Goal: Task Accomplishment & Management: Complete application form

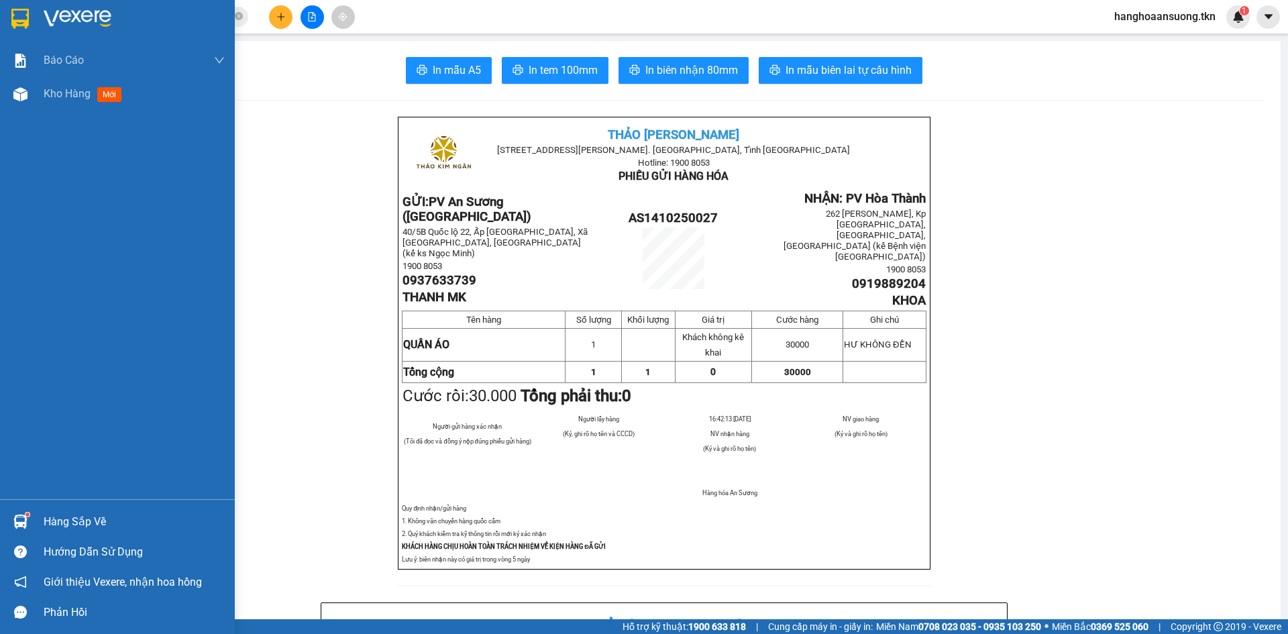
click at [52, 527] on div "Hàng sắp về" at bounding box center [134, 522] width 181 height 20
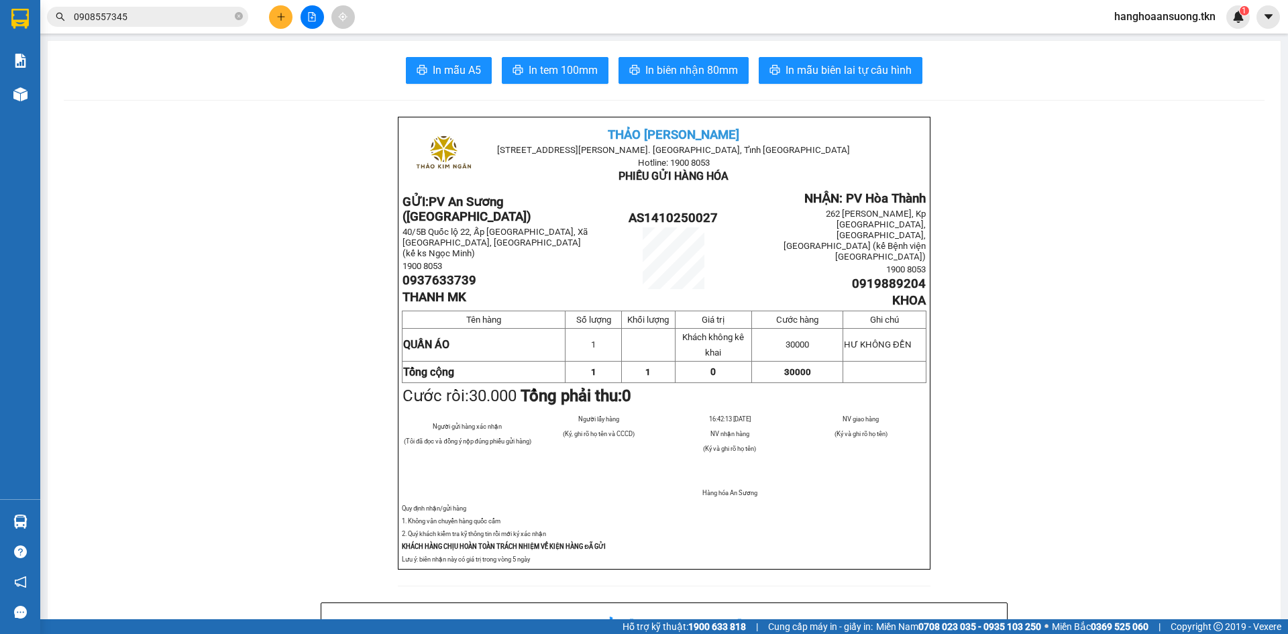
click at [176, 242] on section "Kết quả tìm kiếm ( 1 ) Bộ lọc Mã ĐH Trạng thái Món hàng Thu hộ Tổng cước Chưa c…" at bounding box center [644, 317] width 1288 height 634
click at [282, 17] on icon "plus" at bounding box center [280, 16] width 7 height 1
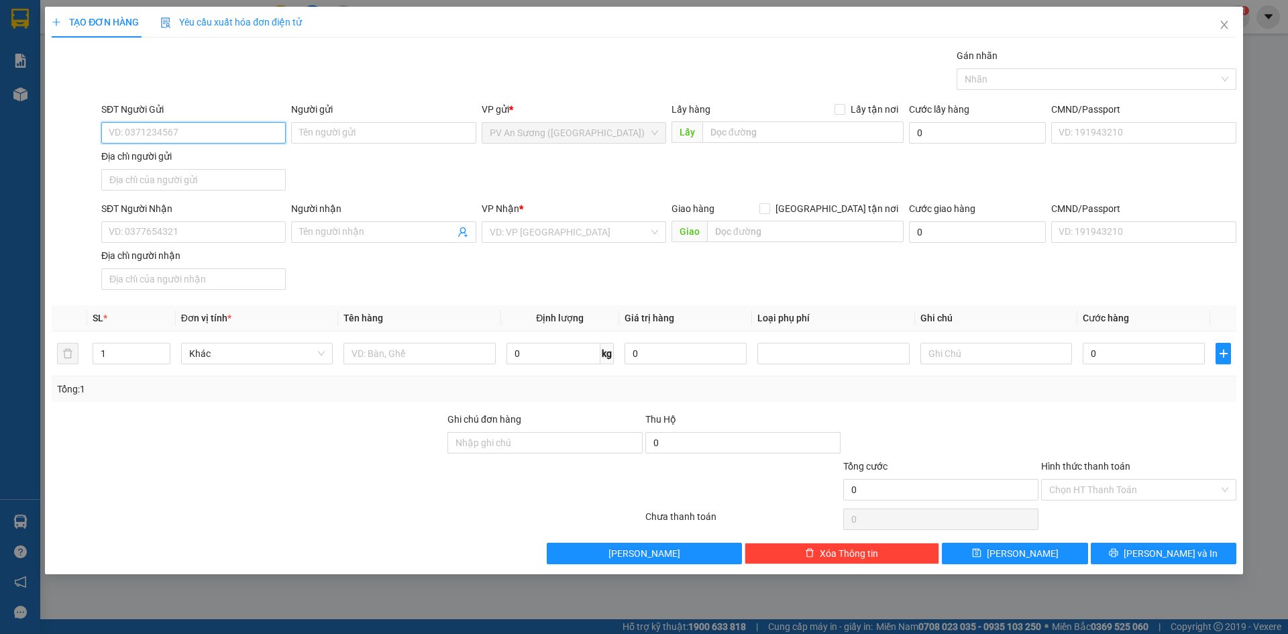
click at [164, 132] on input "SĐT Người Gửi" at bounding box center [193, 132] width 184 height 21
type input "0338605212"
click at [328, 135] on input "Người gửi" at bounding box center [383, 132] width 184 height 21
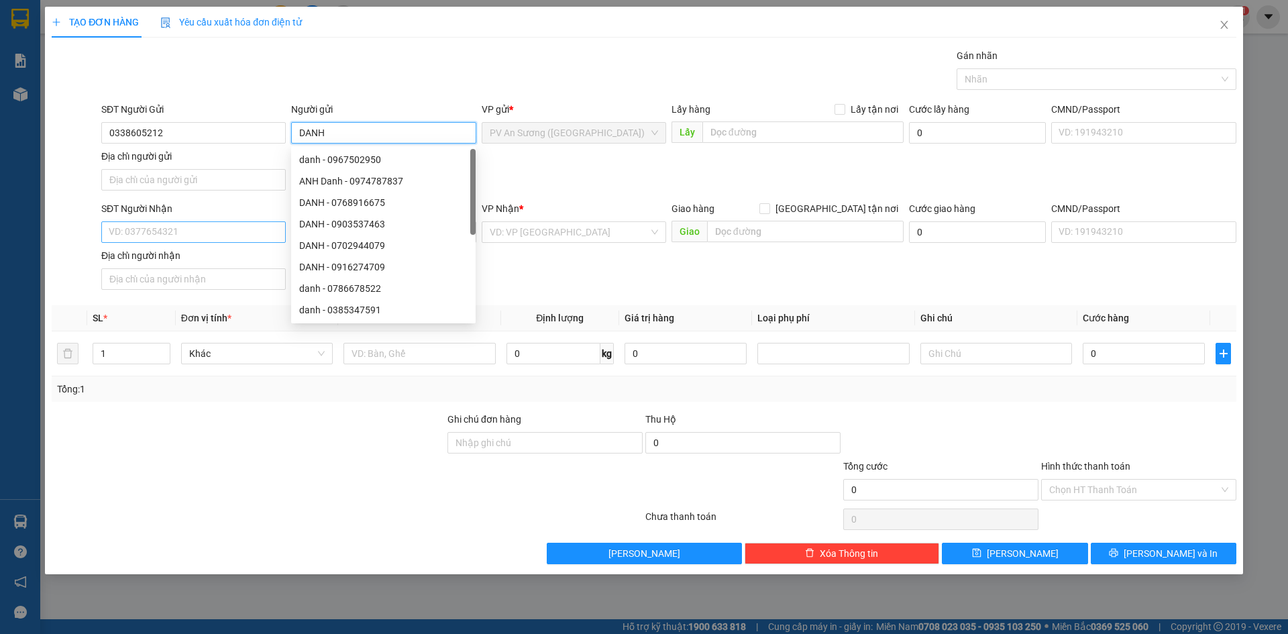
type input "DANH"
click at [193, 237] on input "SĐT Người Nhận" at bounding box center [193, 231] width 184 height 21
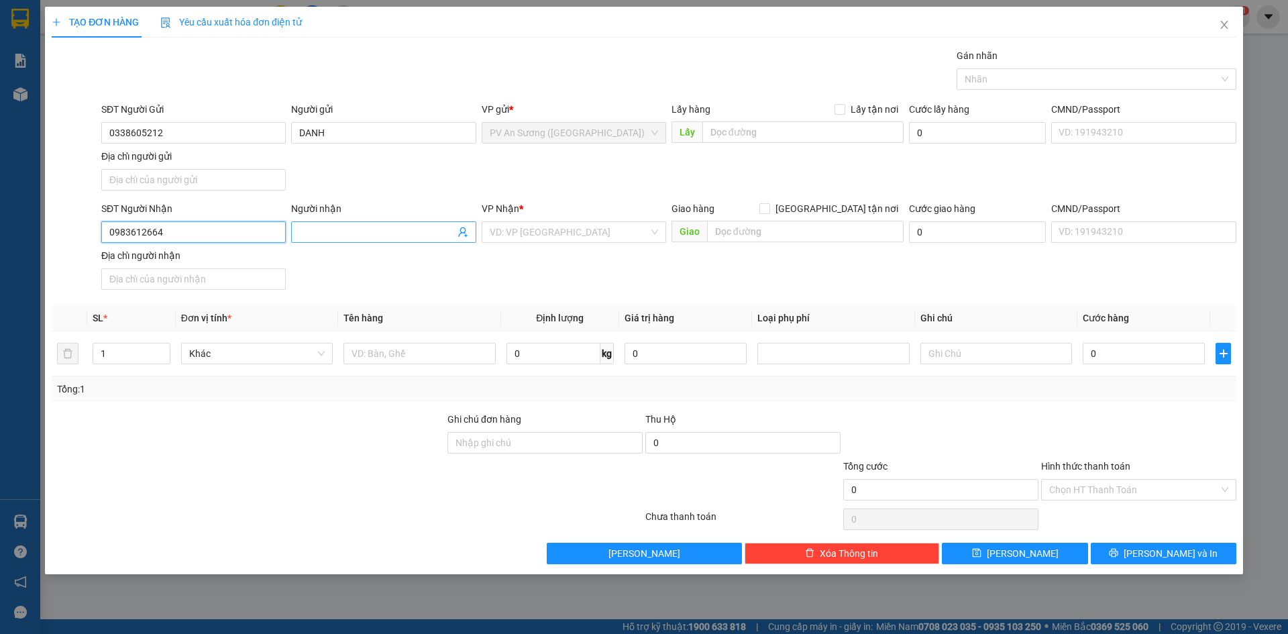
type input "0983612664"
click at [316, 225] on input "Người nhận" at bounding box center [376, 232] width 155 height 15
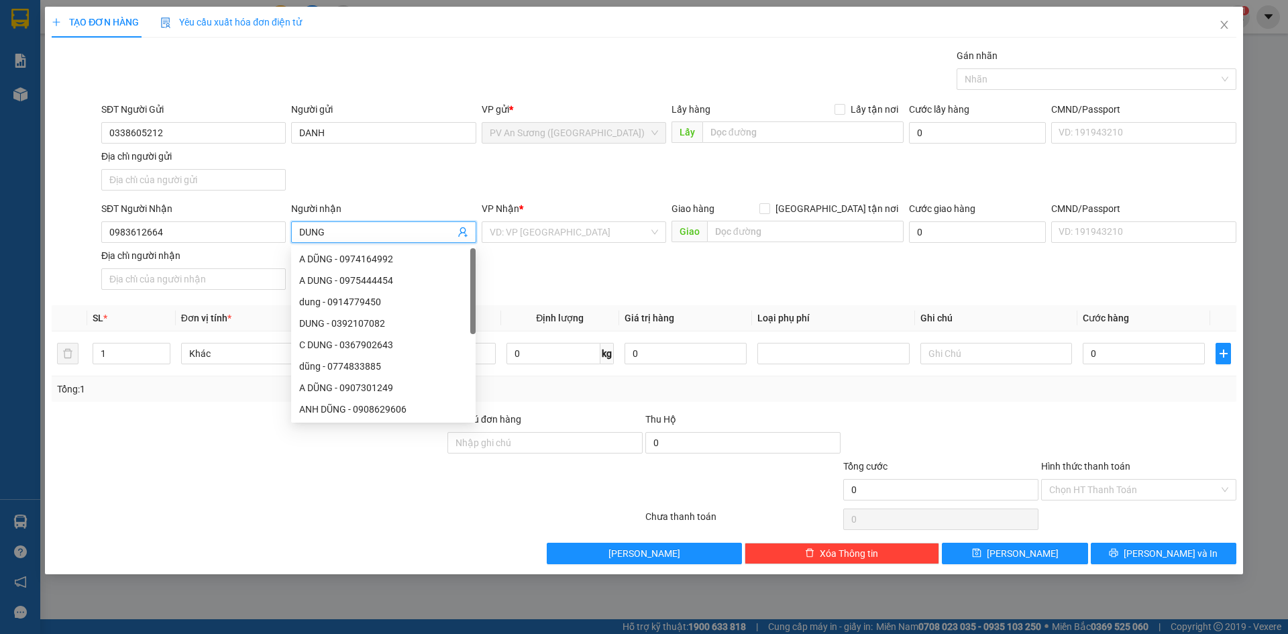
type input "DUNG"
click at [517, 296] on div "Transit Pickup Surcharge Ids Transit Deliver Surcharge Ids Transit Deliver Surc…" at bounding box center [644, 306] width 1185 height 516
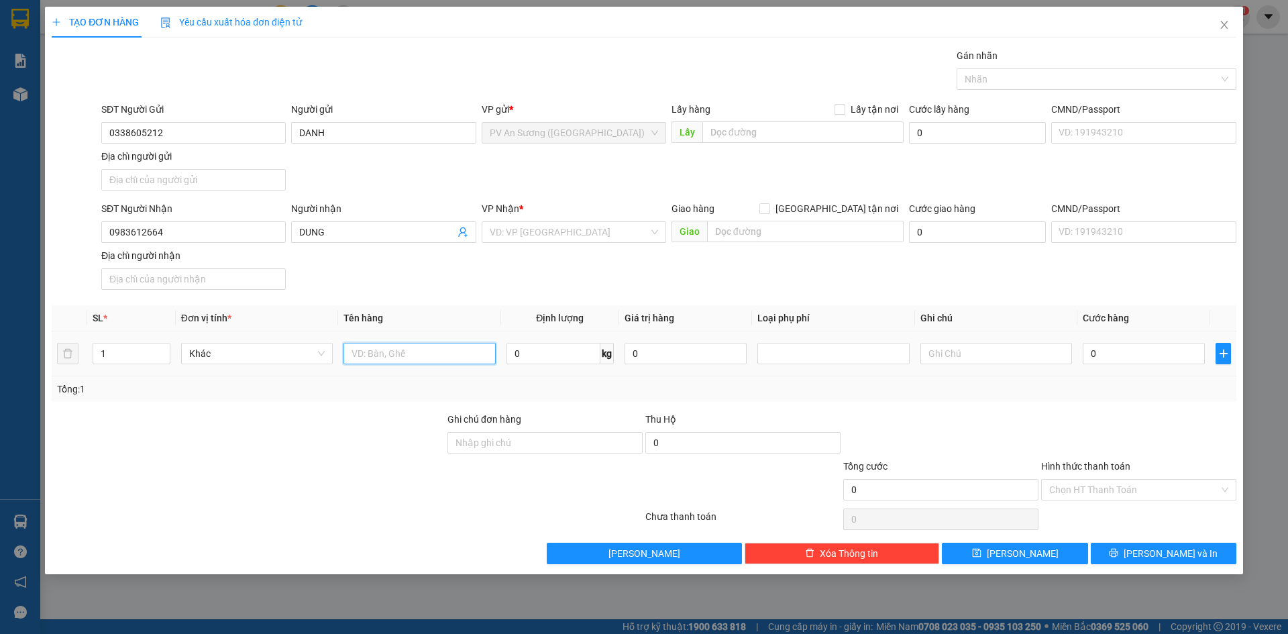
click at [465, 358] on input "text" at bounding box center [419, 353] width 152 height 21
type input "CHÙM CHÌA KHÓA"
click at [1013, 366] on div at bounding box center [996, 353] width 152 height 27
click at [1097, 352] on input "0" at bounding box center [1144, 353] width 122 height 21
type input "2"
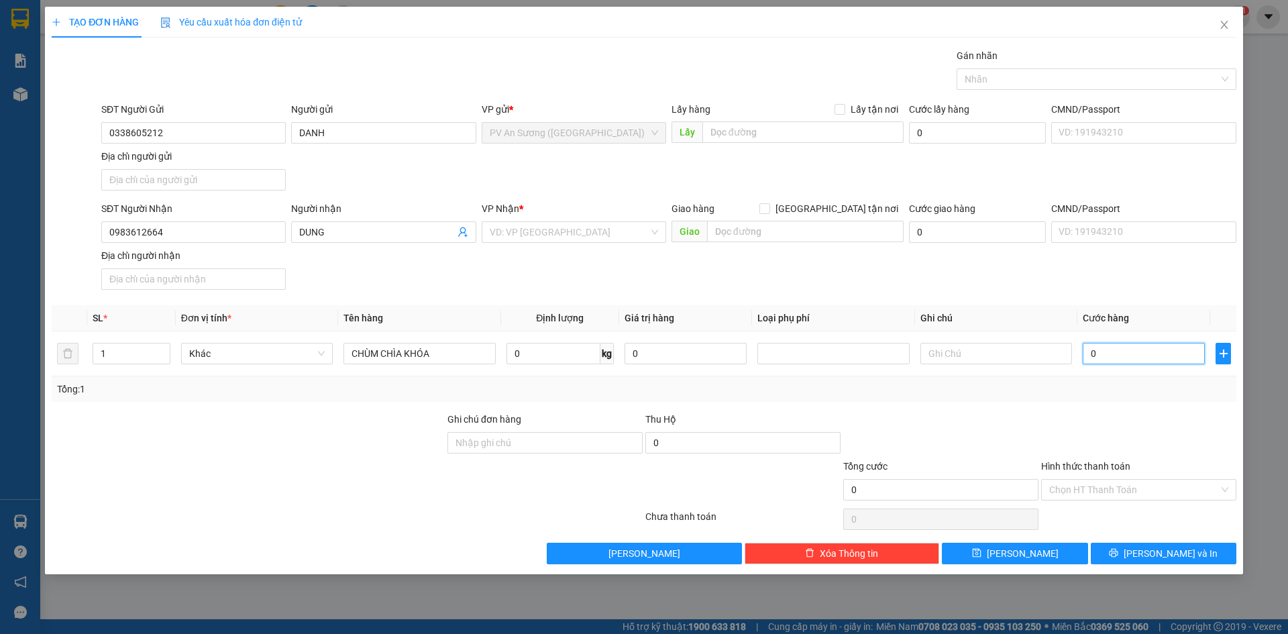
type input "2"
type input "20"
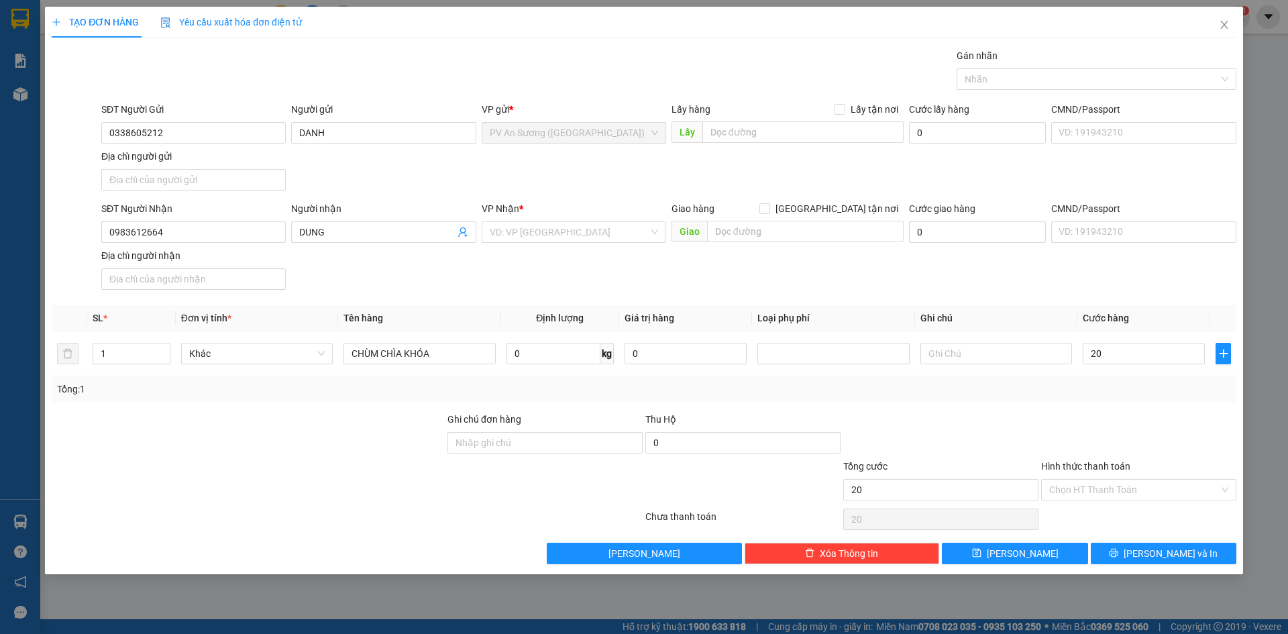
type input "20.000"
click at [1106, 376] on div "Tổng: 1" at bounding box center [644, 388] width 1185 height 25
click at [1096, 480] on input "Hình thức thanh toán" at bounding box center [1134, 490] width 170 height 20
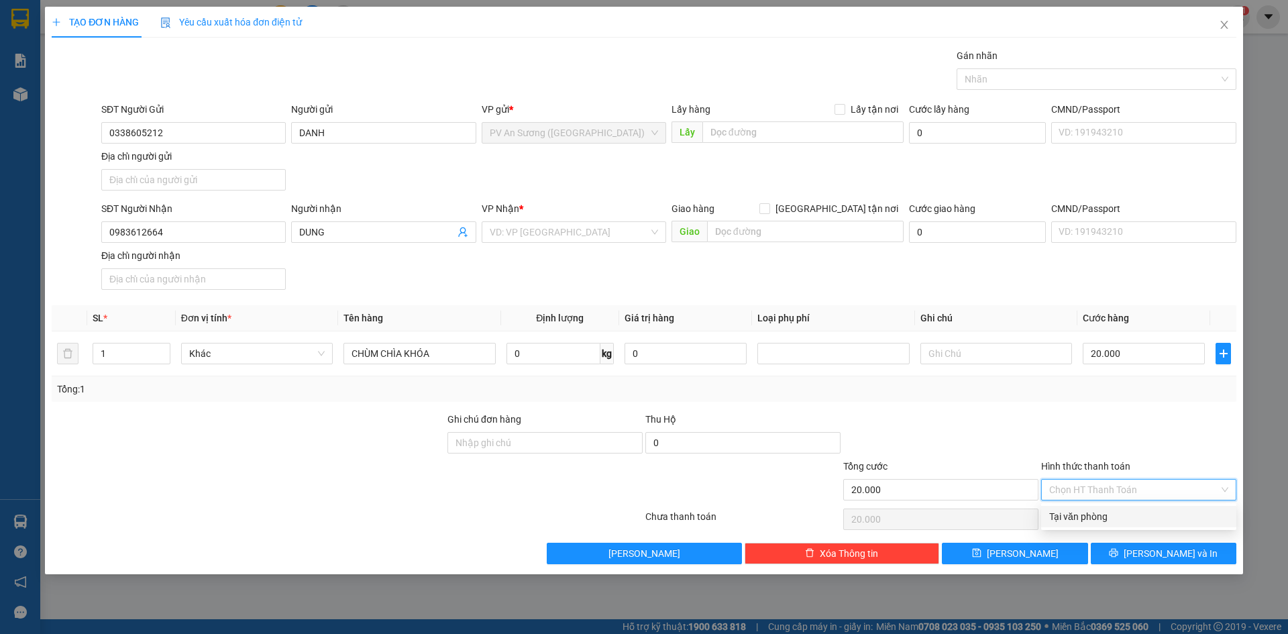
click at [1097, 508] on div "Tại văn phòng" at bounding box center [1138, 516] width 195 height 21
type input "0"
click at [1118, 549] on icon "printer" at bounding box center [1113, 552] width 9 height 9
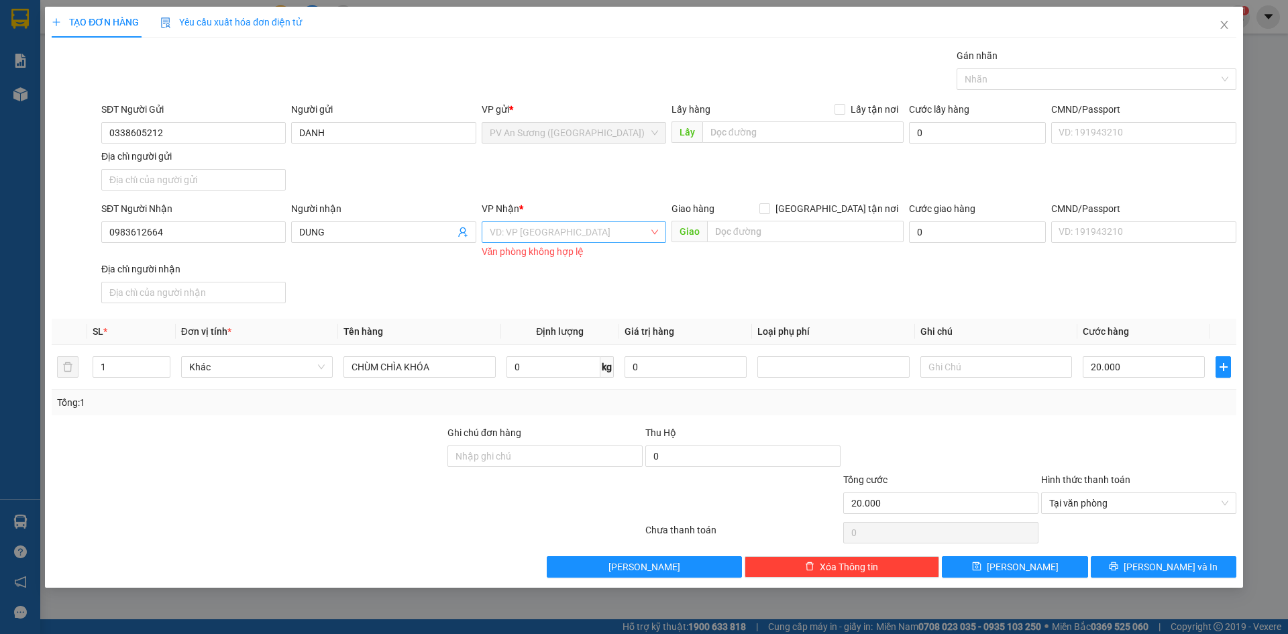
click at [562, 225] on input "search" at bounding box center [569, 232] width 159 height 20
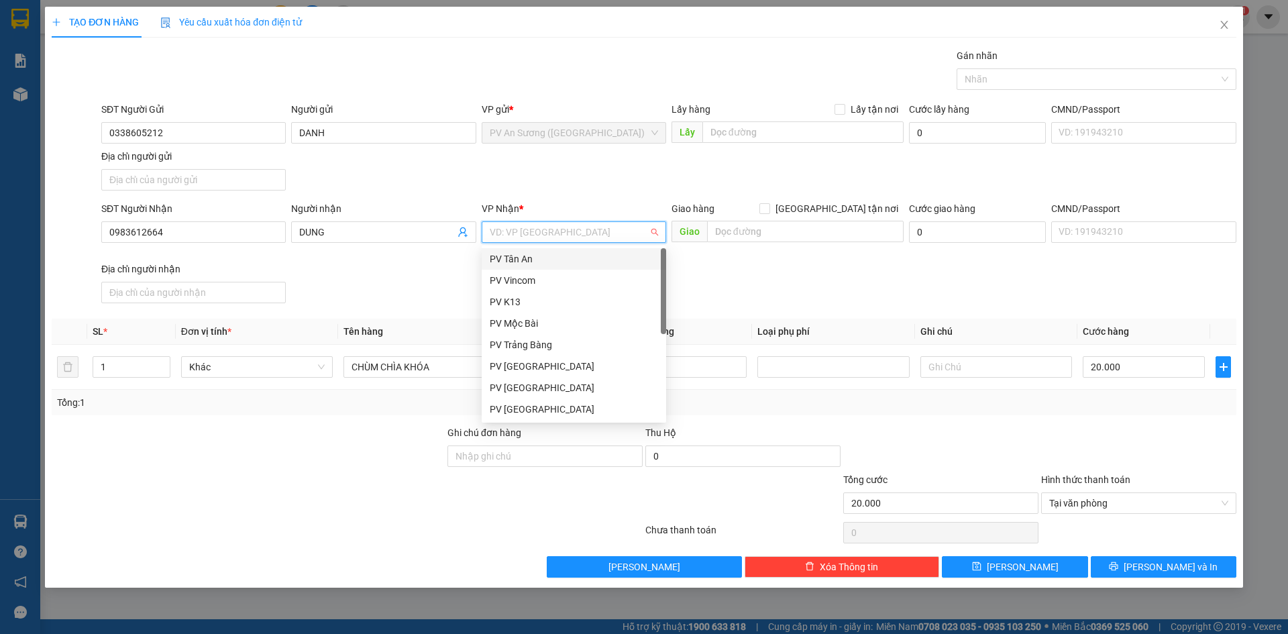
type input "T"
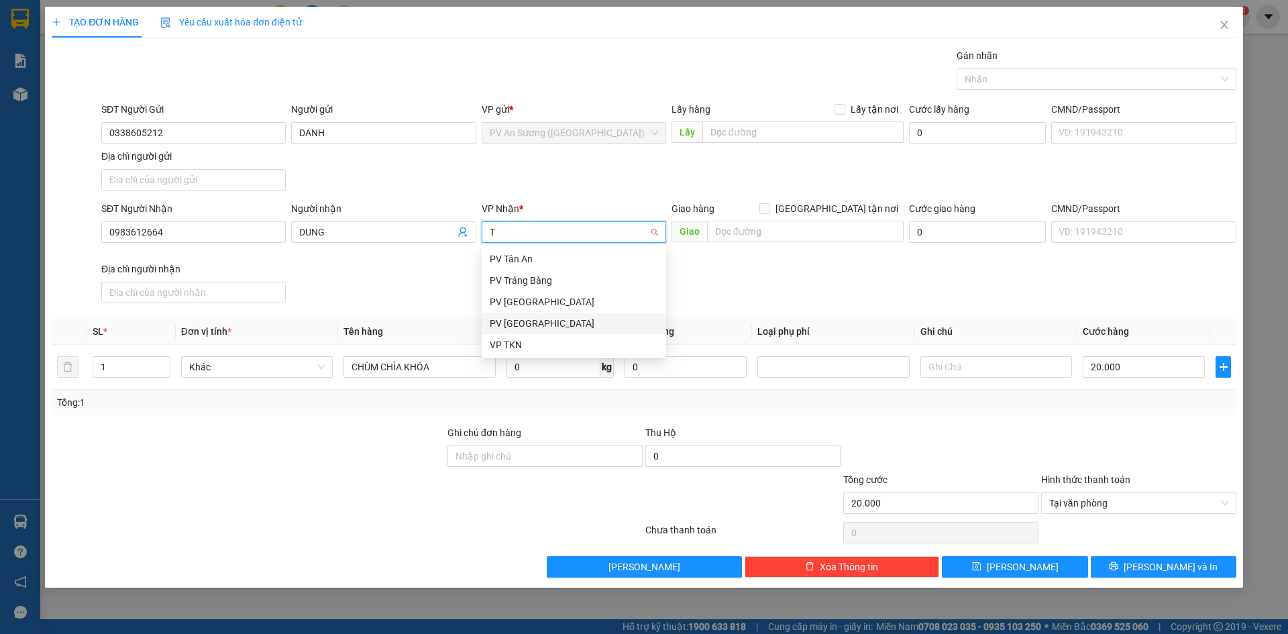
click at [541, 322] on div "PV [GEOGRAPHIC_DATA]" at bounding box center [574, 323] width 168 height 15
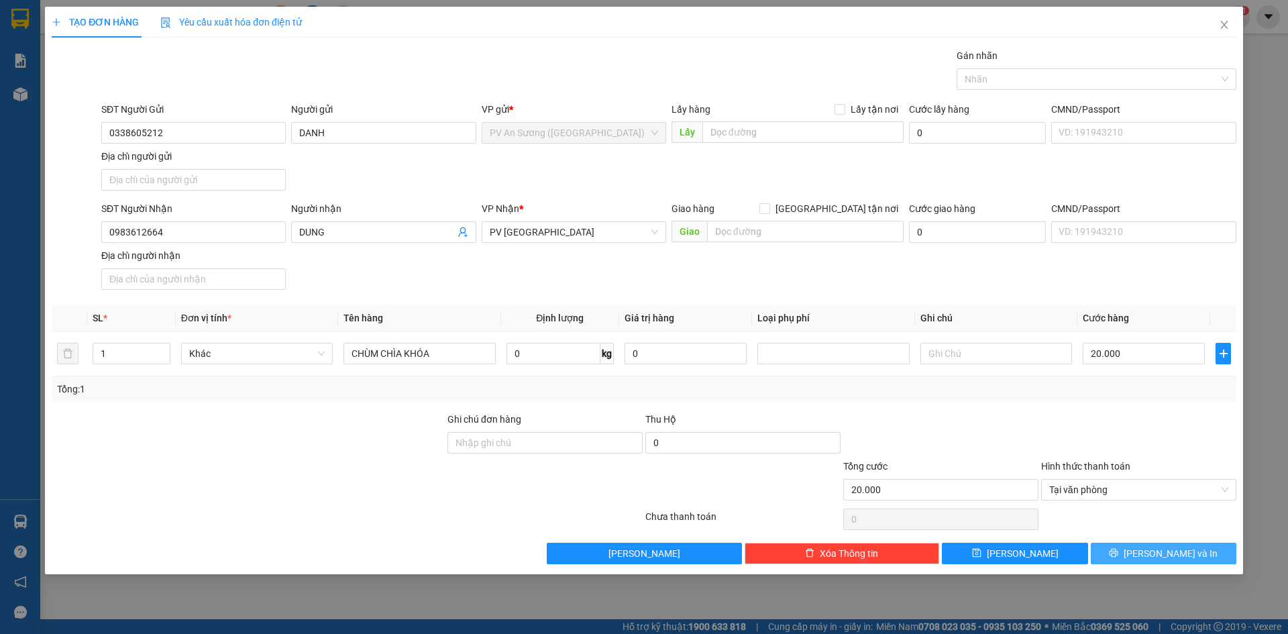
click at [1151, 549] on button "[PERSON_NAME] và In" at bounding box center [1164, 553] width 146 height 21
